Goal: Task Accomplishment & Management: Manage account settings

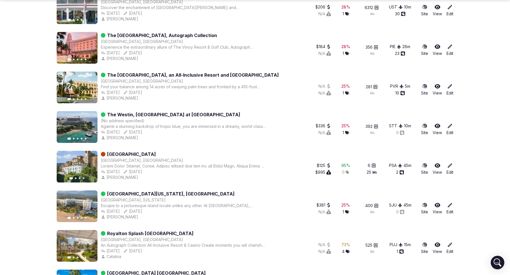
scroll to position [412, 0]
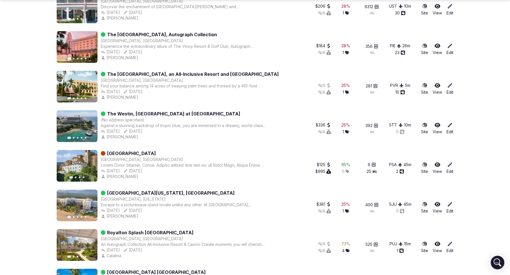
click at [90, 165] on icon "button" at bounding box center [89, 166] width 5 height 5
click at [36, 162] on section "Venues Add venue Created From date to To date Bedrooms to Any status Any empty …" at bounding box center [255, 90] width 510 height 971
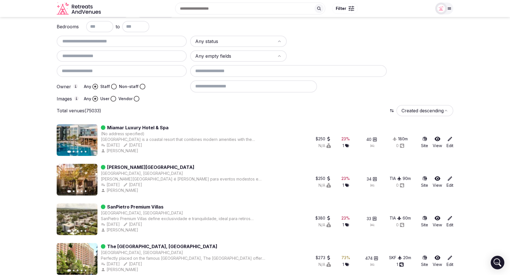
scroll to position [0, 0]
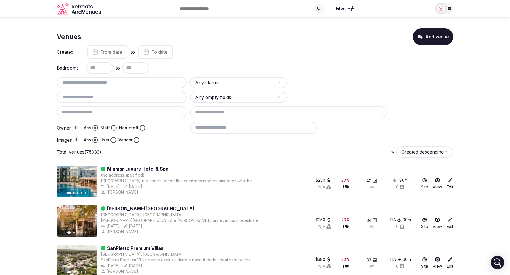
click at [211, 130] on input at bounding box center [253, 128] width 127 height 12
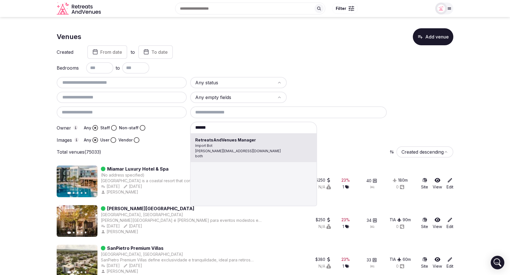
type input "**********"
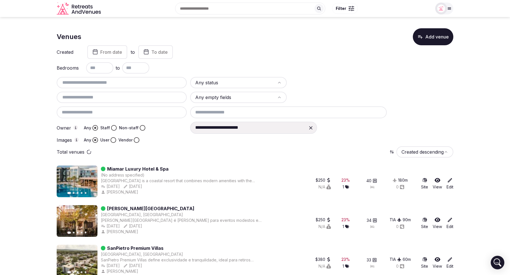
click at [135, 140] on button "Vendor" at bounding box center [137, 140] width 6 height 6
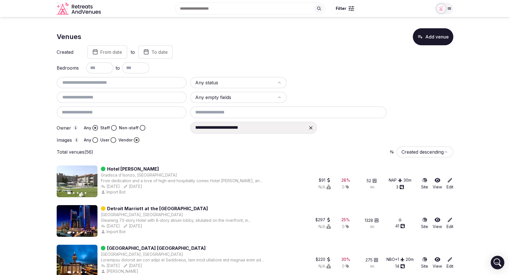
click at [248, 116] on input at bounding box center [288, 112] width 196 height 12
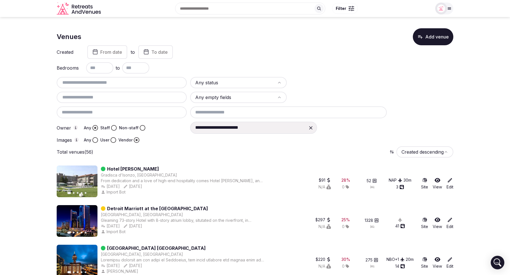
click at [228, 113] on input at bounding box center [288, 112] width 196 height 12
click at [217, 116] on input at bounding box center [288, 112] width 196 height 12
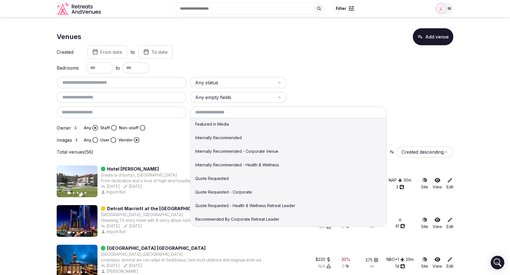
scroll to position [18, 0]
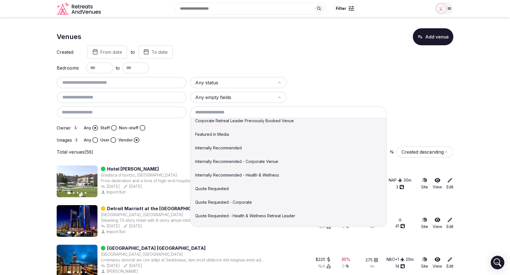
click at [382, 86] on div at bounding box center [338, 82] width 97 height 11
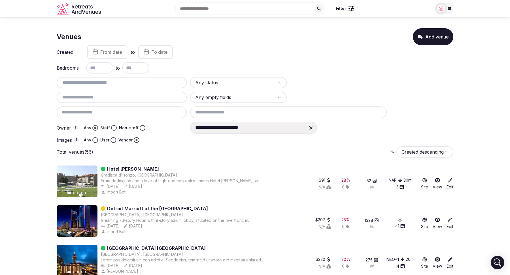
click at [242, 114] on input at bounding box center [288, 112] width 196 height 12
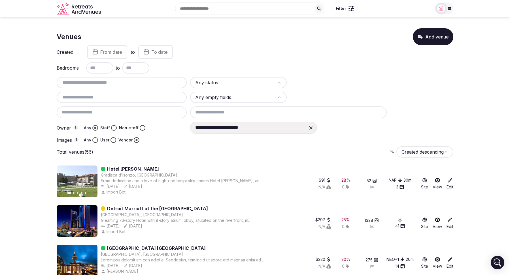
click at [448, 181] on icon at bounding box center [450, 180] width 4 height 4
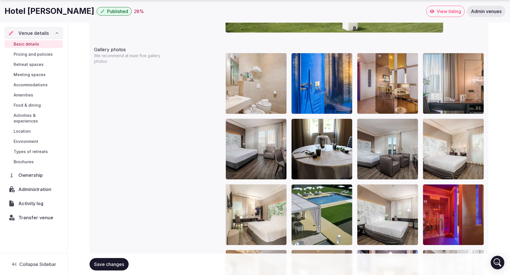
scroll to position [662, 0]
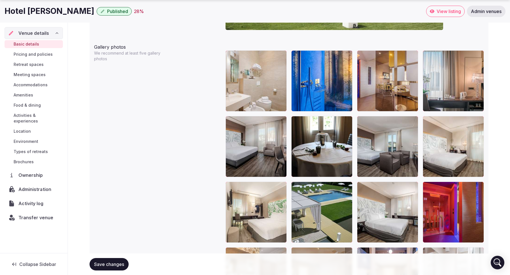
click at [34, 186] on span "Administration" at bounding box center [35, 189] width 35 height 7
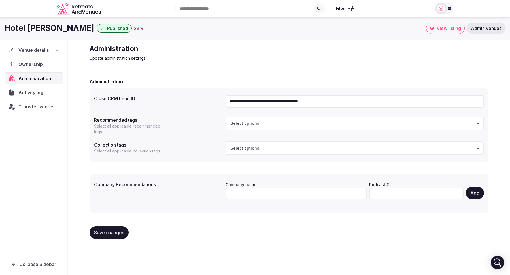
click at [260, 121] on div "Select options" at bounding box center [244, 124] width 35 height 6
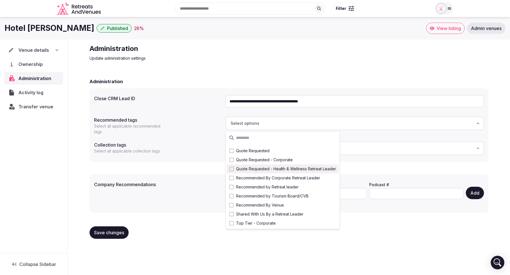
scroll to position [54, 0]
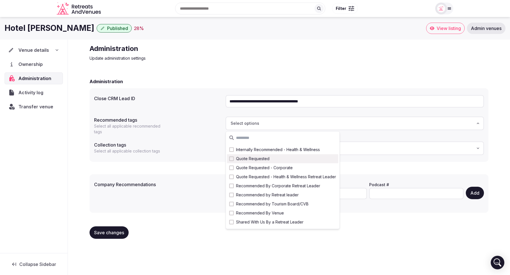
click at [205, 116] on div "Recommended tags Select all applicable recommended tags" at bounding box center [157, 124] width 127 height 20
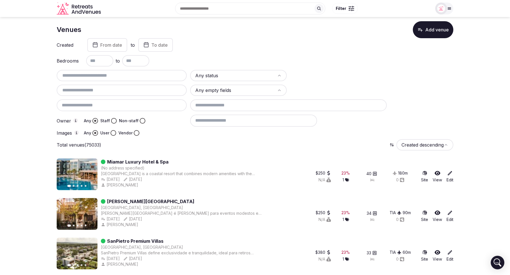
scroll to position [3, 0]
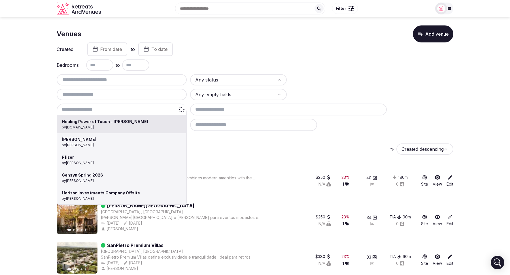
click at [91, 108] on div "Healing Power of Touch - Barbara Collier by casamaya.com.hr Sponzo by Thiago Ma…" at bounding box center [122, 110] width 130 height 12
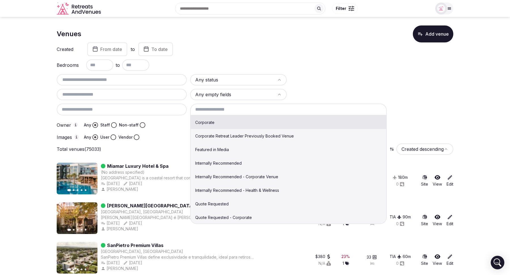
click at [226, 113] on input at bounding box center [288, 110] width 196 height 12
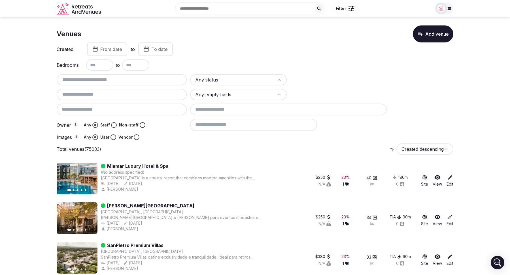
scroll to position [0, 0]
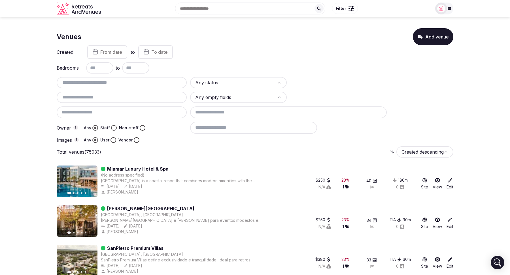
click at [136, 141] on button "Vendor" at bounding box center [137, 140] width 6 height 6
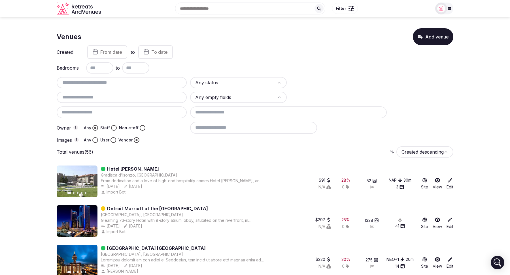
click at [212, 126] on input at bounding box center [253, 128] width 127 height 12
click at [114, 85] on input "text" at bounding box center [121, 82] width 125 height 7
click at [95, 140] on button "Any" at bounding box center [95, 140] width 6 height 6
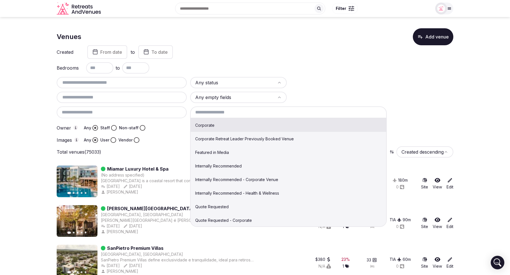
click at [257, 112] on input at bounding box center [288, 112] width 196 height 12
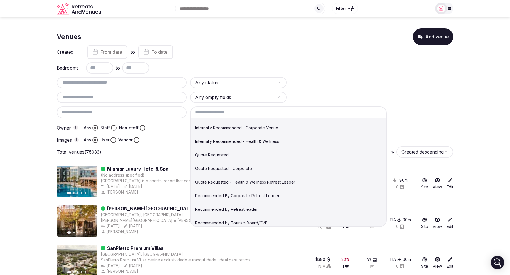
scroll to position [60, 0]
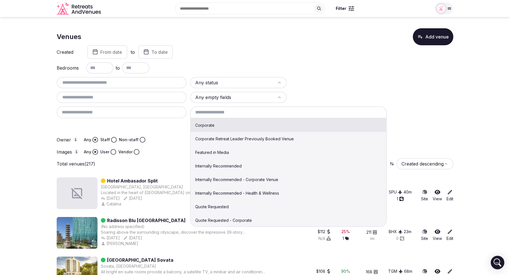
click at [270, 115] on input at bounding box center [288, 112] width 196 height 12
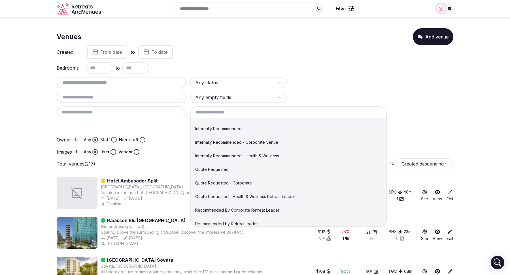
scroll to position [41, 0]
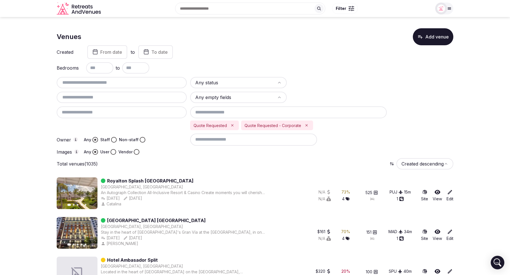
click at [136, 151] on button "Vendor" at bounding box center [137, 152] width 6 height 6
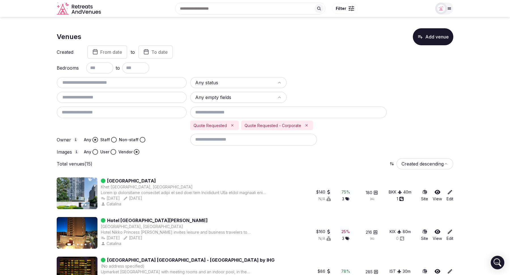
click at [218, 143] on input at bounding box center [253, 140] width 127 height 12
click at [230, 124] on icon "Remove Quote Requested" at bounding box center [232, 125] width 4 height 4
click at [254, 126] on icon "Remove Quote Requested - Corporate" at bounding box center [255, 125] width 2 height 2
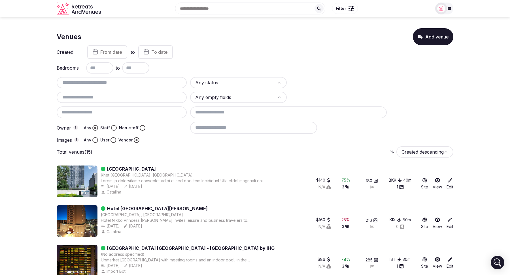
click at [112, 85] on input "text" at bounding box center [121, 82] width 125 height 7
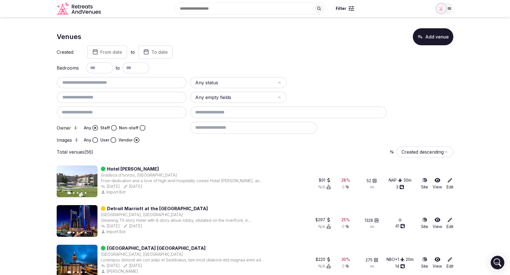
paste input "**********"
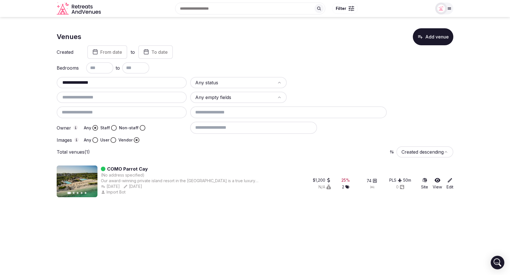
type input "**********"
click at [448, 183] on icon at bounding box center [450, 181] width 6 height 6
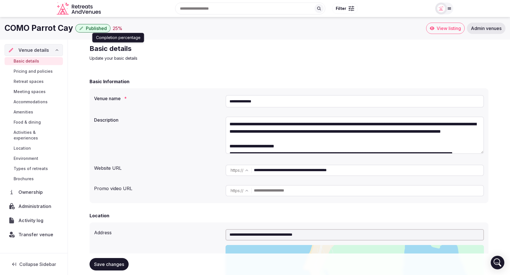
click at [116, 28] on div "25 %" at bounding box center [118, 28] width 10 height 7
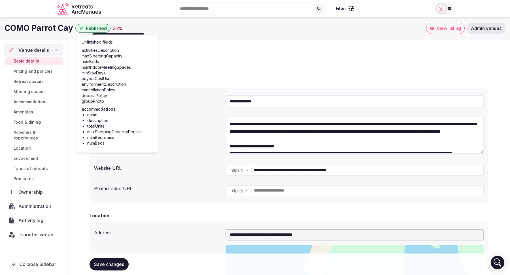
click at [148, 28] on div "COMO Parrot Cay Published 25 % Completion percentage Completion percentage" at bounding box center [215, 28] width 421 height 11
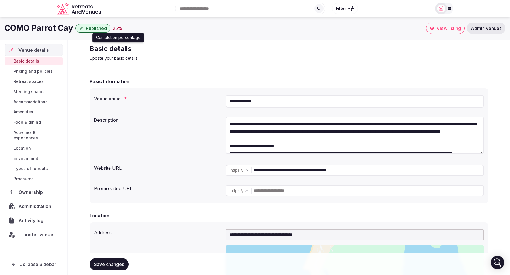
click at [117, 30] on div "25 %" at bounding box center [118, 28] width 10 height 7
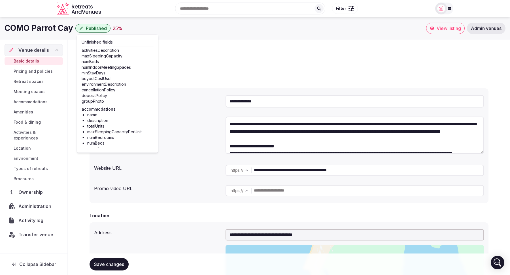
click at [170, 61] on p "Update your basic details" at bounding box center [184, 58] width 190 height 6
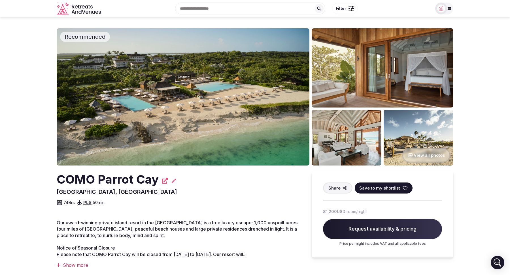
click at [157, 180] on h2 "COMO Parrot Cay" at bounding box center [108, 179] width 102 height 17
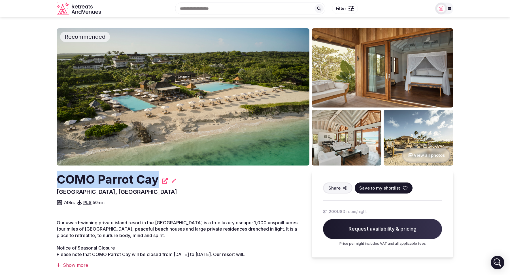
drag, startPoint x: 157, startPoint y: 180, endPoint x: 60, endPoint y: 181, distance: 97.4
click at [60, 181] on h2 "COMO Parrot Cay" at bounding box center [108, 179] width 102 height 17
copy h2 "COMO Parrot Cay"
